Goal: Use online tool/utility: Utilize a website feature to perform a specific function

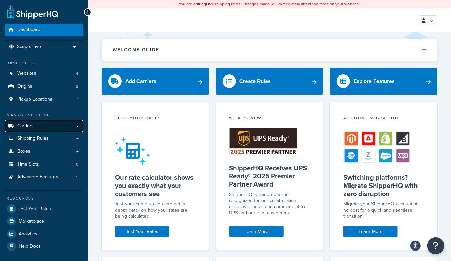
click at [28, 127] on span "Carriers" at bounding box center [25, 126] width 17 height 6
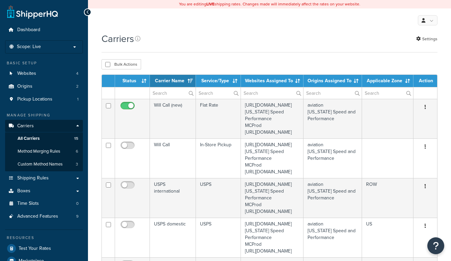
select select "15"
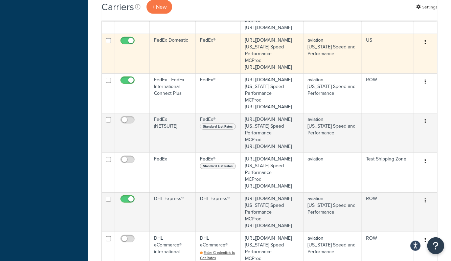
scroll to position [387, 0]
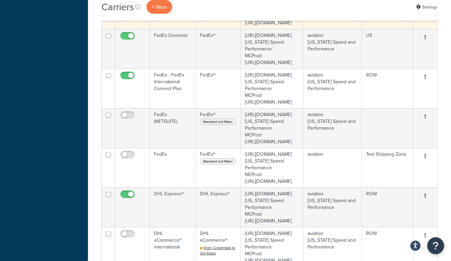
click at [181, 29] on td "FedEx Freight domestic" at bounding box center [173, 10] width 46 height 40
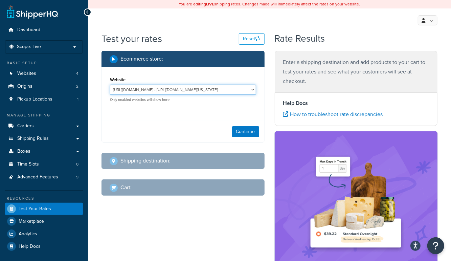
click at [185, 89] on select "[URL][DOMAIN_NAME] - [URL][DOMAIN_NAME][US_STATE] [URL][DOMAIN_NAME] - [URL][DO…" at bounding box center [183, 90] width 146 height 10
select select "bd4750d74578c5f06571c96295b2fae1"
click at [110, 85] on select "[URL][DOMAIN_NAME] - [URL][DOMAIN_NAME][US_STATE] [URL][DOMAIN_NAME] - [URL][DO…" at bounding box center [183, 90] width 146 height 10
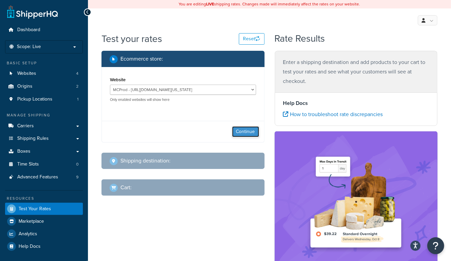
click at [247, 134] on button "Continue" at bounding box center [245, 131] width 27 height 11
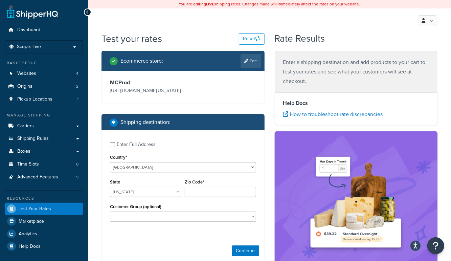
click at [129, 142] on div "Enter Full Address" at bounding box center [136, 144] width 39 height 9
click at [115, 142] on input "Enter Full Address" at bounding box center [112, 144] width 5 height 5
checkbox input "true"
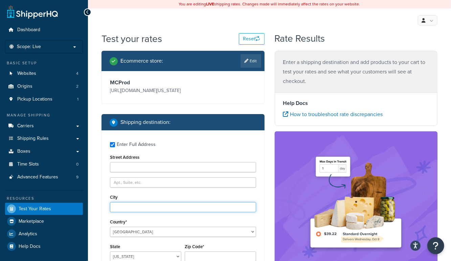
click at [128, 208] on input "City" at bounding box center [183, 207] width 146 height 10
type input "austin"
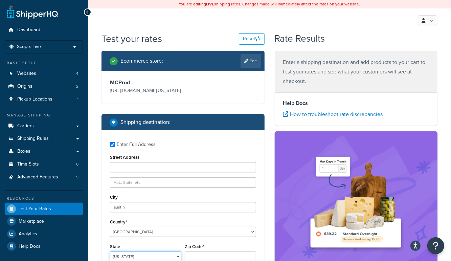
scroll to position [0, 0]
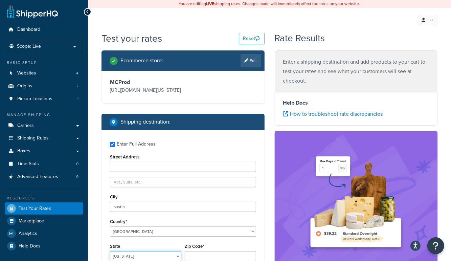
select select "[GEOGRAPHIC_DATA]"
type input "78745"
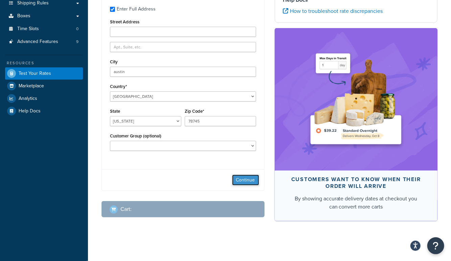
click at [247, 180] on button "Continue" at bounding box center [245, 180] width 27 height 11
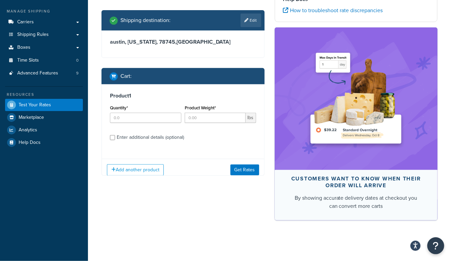
scroll to position [104, 0]
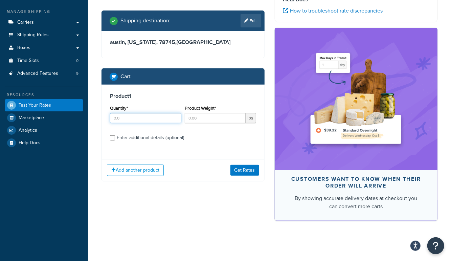
click at [124, 122] on input "Quantity*" at bounding box center [145, 118] width 71 height 10
type input "1"
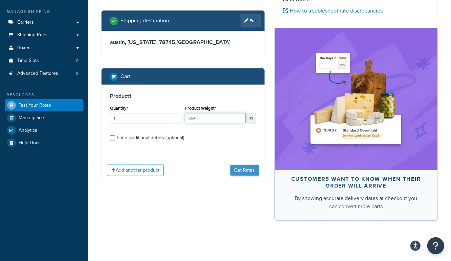
type input "654"
click at [240, 170] on button "Get Rates" at bounding box center [244, 170] width 29 height 11
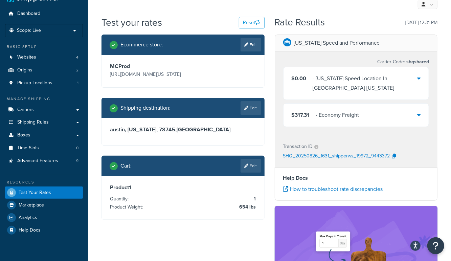
scroll to position [14, 0]
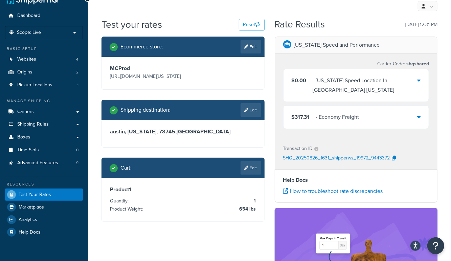
click at [333, 114] on div "- Economy Freight" at bounding box center [337, 116] width 43 height 9
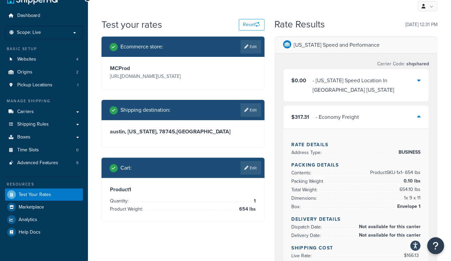
click at [333, 117] on div "- Economy Freight" at bounding box center [337, 116] width 43 height 9
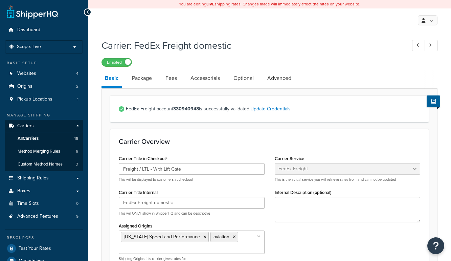
select select "fedExFreight"
click at [38, 137] on span "All Carriers" at bounding box center [28, 139] width 21 height 6
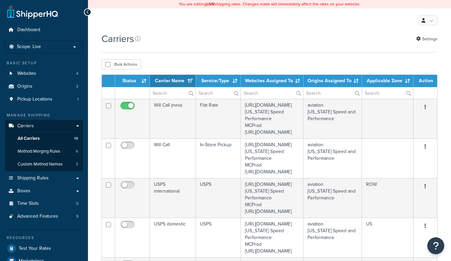
select select "15"
